Goal: Transaction & Acquisition: Purchase product/service

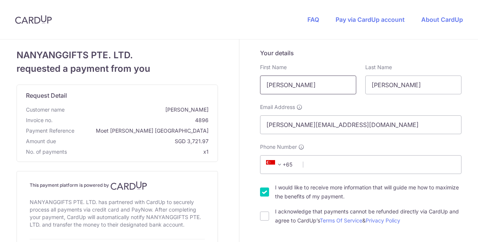
drag, startPoint x: 303, startPoint y: 80, endPoint x: 207, endPoint y: 82, distance: 96.2
click at [226, 35] on header "FAQ Pay via CardUp account About CardUp" at bounding box center [239, 19] width 478 height 39
drag, startPoint x: 303, startPoint y: 89, endPoint x: 225, endPoint y: 89, distance: 78.5
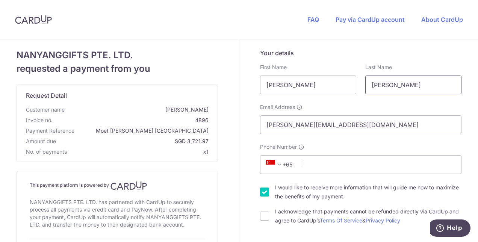
click at [413, 77] on input "[PERSON_NAME]" at bounding box center [413, 84] width 96 height 19
click at [286, 76] on input "[PERSON_NAME]" at bounding box center [308, 84] width 96 height 19
drag, startPoint x: 300, startPoint y: 83, endPoint x: 216, endPoint y: 82, distance: 83.4
type input "O"
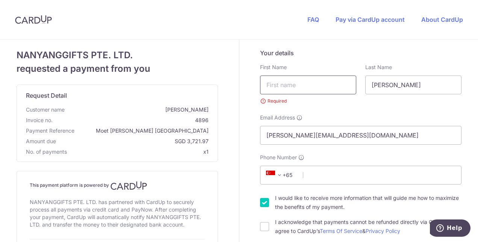
type input "p"
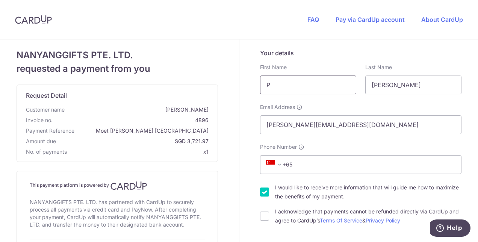
type input "[PERSON_NAME]"
select select "65"
type input "91694328"
type input "530703"
type input "[STREET_ADDRESS]"
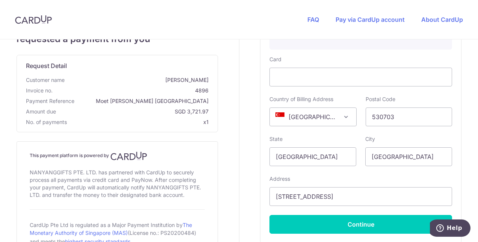
scroll to position [365, 0]
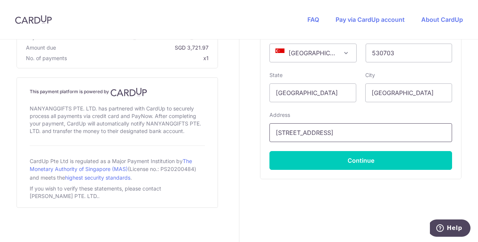
drag, startPoint x: 361, startPoint y: 127, endPoint x: 246, endPoint y: 121, distance: 114.7
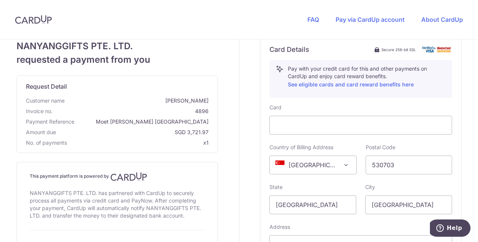
scroll to position [252, 0]
drag, startPoint x: 391, startPoint y: 167, endPoint x: 308, endPoint y: 171, distance: 82.7
click at [308, 171] on div "Country of Billing Address [GEOGRAPHIC_DATA] [GEOGRAPHIC_DATA] [GEOGRAPHIC_DATA…" at bounding box center [361, 159] width 192 height 31
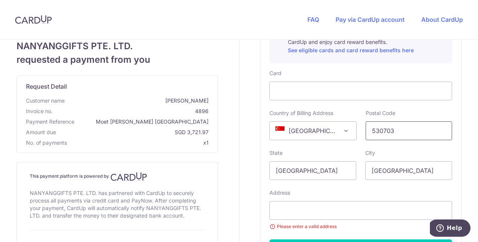
scroll to position [290, 0]
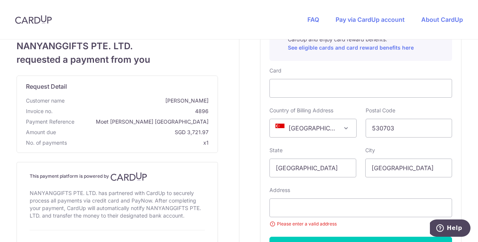
click at [275, 195] on div "Address Please enter a valid address" at bounding box center [360, 206] width 183 height 41
drag, startPoint x: 401, startPoint y: 124, endPoint x: 278, endPoint y: 125, distance: 123.2
click at [278, 125] on div "Country of Billing Address [GEOGRAPHIC_DATA] [GEOGRAPHIC_DATA] [GEOGRAPHIC_DATA…" at bounding box center [361, 122] width 192 height 31
click at [287, 197] on div "Address Please enter a valid address" at bounding box center [360, 206] width 183 height 41
click at [282, 207] on input "text" at bounding box center [360, 207] width 183 height 19
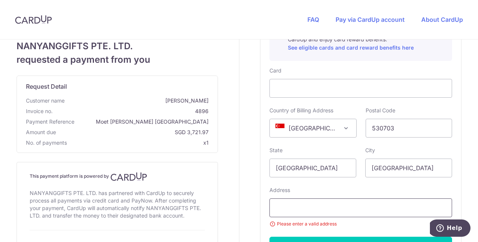
type input "[STREET_ADDRESS]"
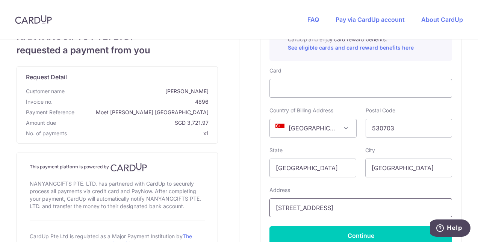
drag, startPoint x: 422, startPoint y: 208, endPoint x: 454, endPoint y: 206, distance: 31.6
click at [454, 206] on div "Card Details Secure 256-bit SSL Pay with your credit card for this and other pa…" at bounding box center [360, 126] width 201 height 255
drag, startPoint x: 414, startPoint y: 123, endPoint x: 311, endPoint y: 120, distance: 103.3
click at [311, 120] on div "Country of Billing Address [GEOGRAPHIC_DATA] [GEOGRAPHIC_DATA] [GEOGRAPHIC_DATA…" at bounding box center [361, 122] width 192 height 31
paste input "18977"
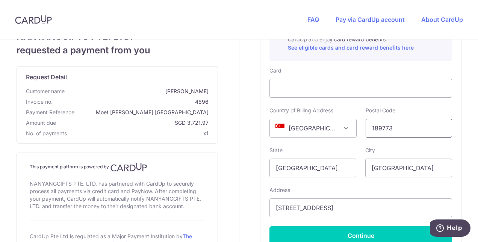
type input "189773"
click at [302, 141] on div "Card Country of Billing Address [GEOGRAPHIC_DATA] [GEOGRAPHIC_DATA] [GEOGRAPHIC…" at bounding box center [360, 156] width 183 height 178
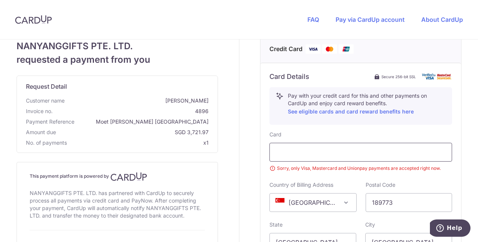
scroll to position [224, 0]
